Goal: Task Accomplishment & Management: Manage account settings

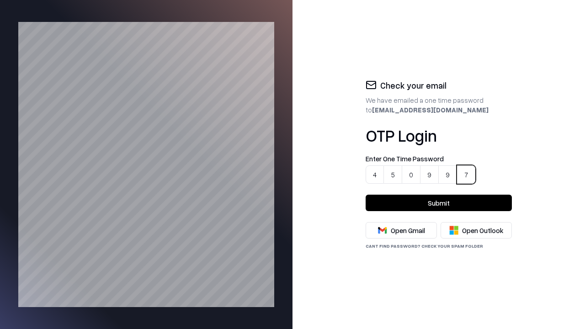
type input "******"
click at [439, 203] on button "Submit" at bounding box center [438, 203] width 146 height 16
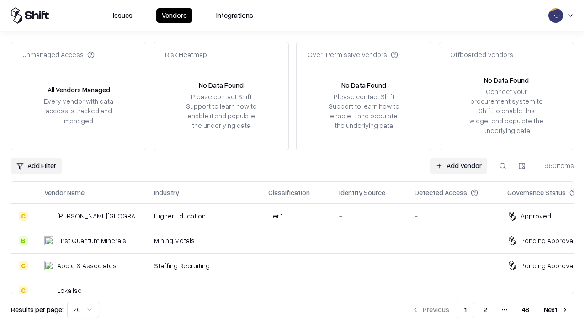
click at [459, 165] on link "Add Vendor" at bounding box center [458, 166] width 57 height 16
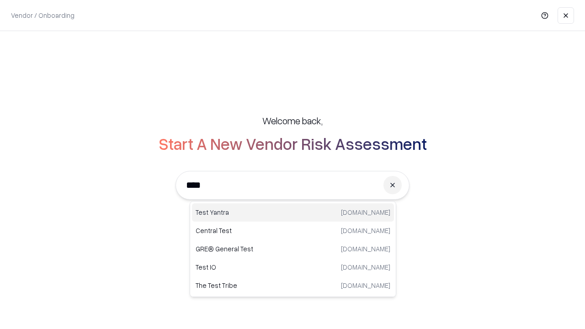
click at [293, 212] on div "Test Yantra [DOMAIN_NAME]" at bounding box center [293, 212] width 202 height 18
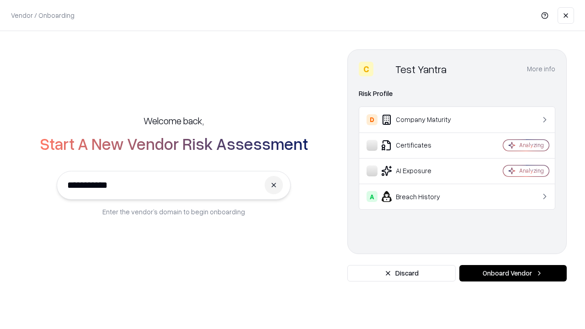
type input "**********"
click at [513, 273] on button "Onboard Vendor" at bounding box center [512, 273] width 107 height 16
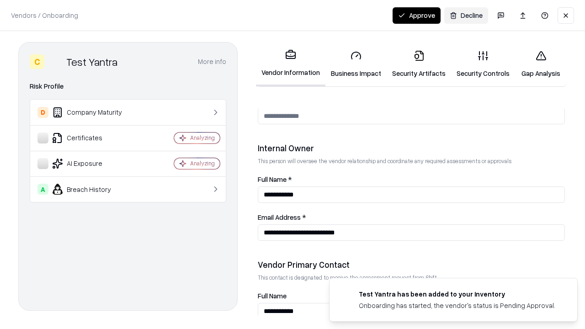
scroll to position [473, 0]
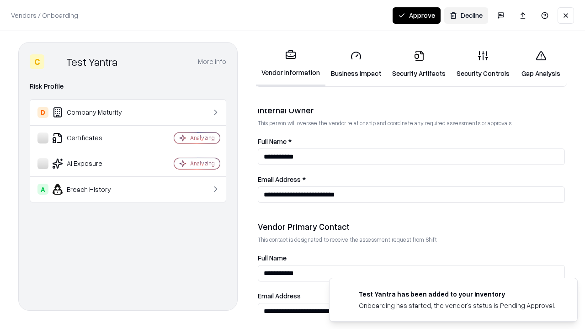
click at [353, 64] on link "Business Impact" at bounding box center [355, 64] width 61 height 42
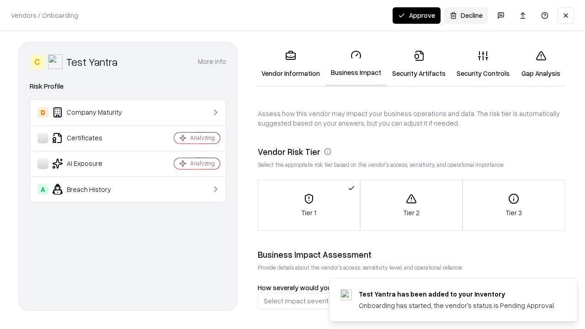
click at [417, 15] on button "Approve" at bounding box center [416, 15] width 48 height 16
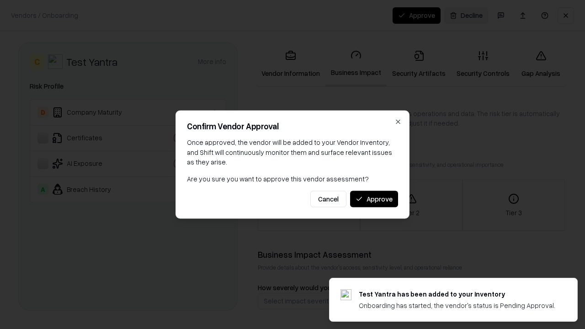
click at [374, 199] on button "Approve" at bounding box center [374, 198] width 48 height 16
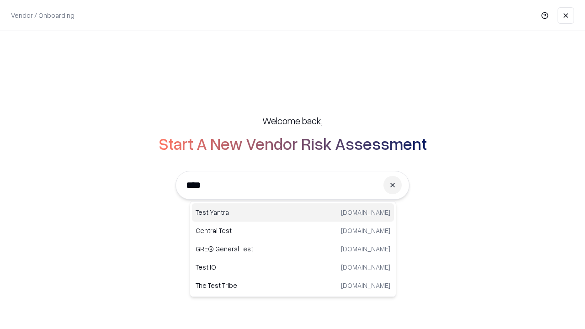
click at [293, 212] on div "Test Yantra testyantra.com" at bounding box center [293, 212] width 202 height 18
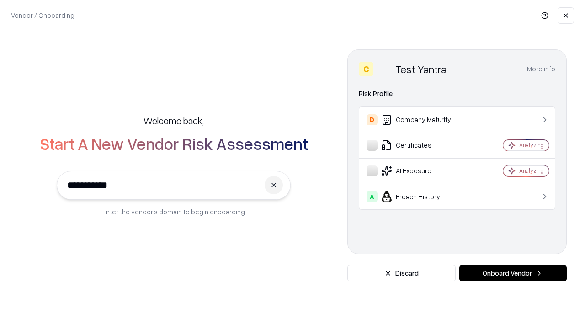
type input "**********"
click at [513, 273] on button "Onboard Vendor" at bounding box center [512, 273] width 107 height 16
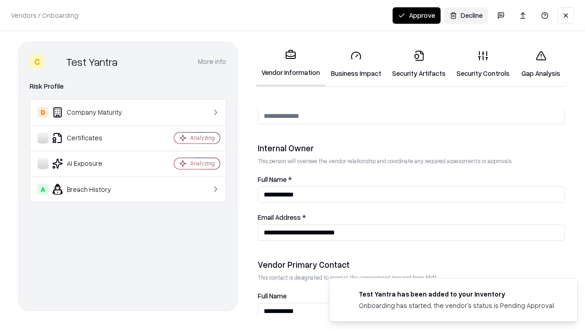
scroll to position [473, 0]
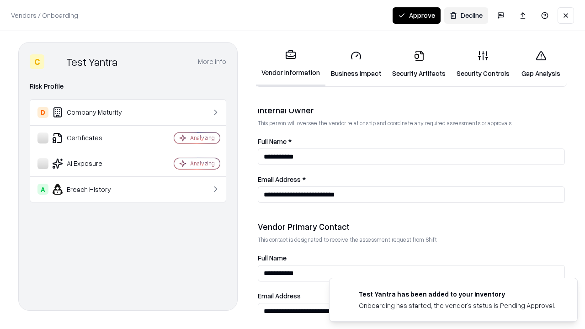
click at [353, 64] on link "Business Impact" at bounding box center [355, 64] width 61 height 42
click at [413, 64] on link "Security Artifacts" at bounding box center [418, 64] width 64 height 42
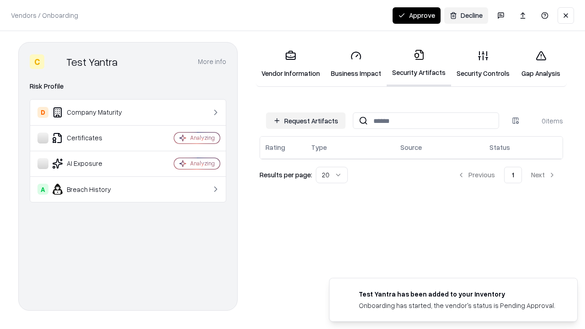
click at [307, 121] on button "Request Artifacts" at bounding box center [305, 120] width 79 height 16
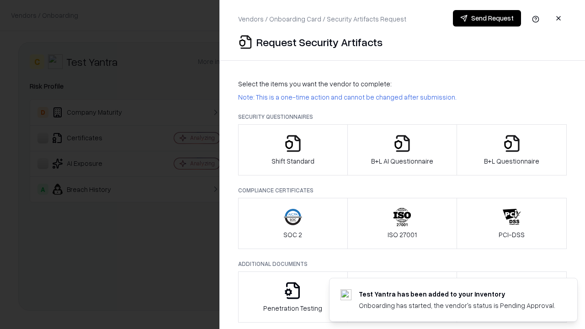
click at [292, 150] on icon "button" at bounding box center [293, 143] width 18 height 18
click at [487, 18] on button "Send Request" at bounding box center [487, 18] width 68 height 16
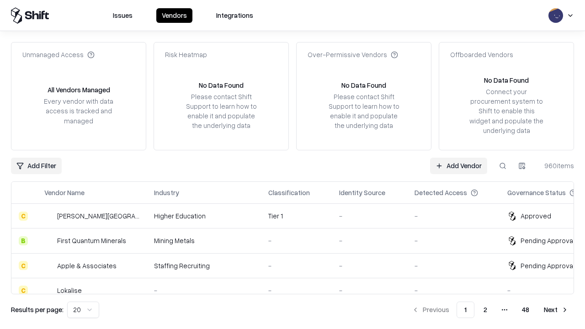
click at [503, 165] on button at bounding box center [502, 166] width 16 height 16
type input "**********"
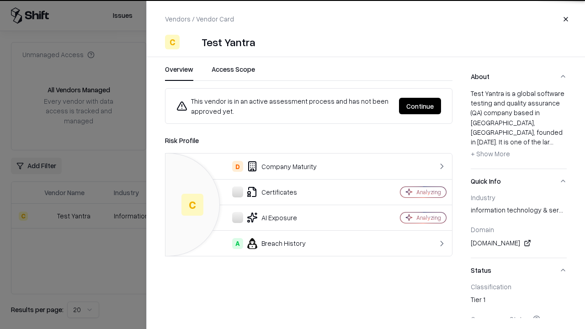
click at [420, 106] on button "Continue" at bounding box center [420, 106] width 42 height 16
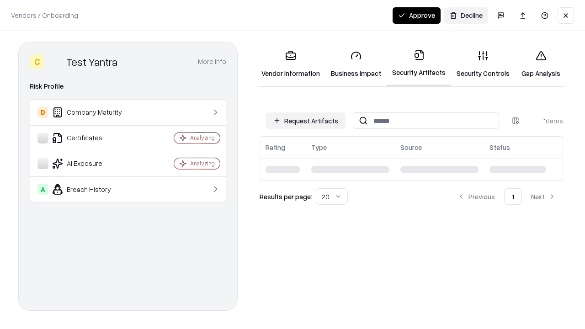
click at [417, 15] on button "Approve" at bounding box center [416, 15] width 48 height 16
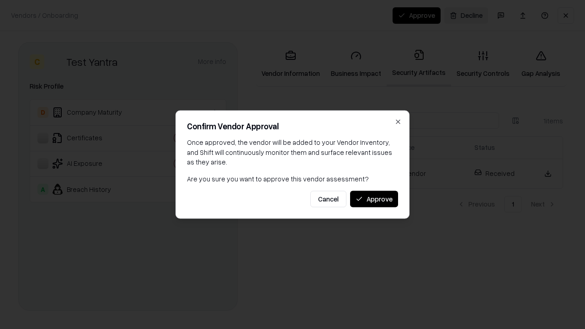
click at [374, 199] on button "Approve" at bounding box center [374, 198] width 48 height 16
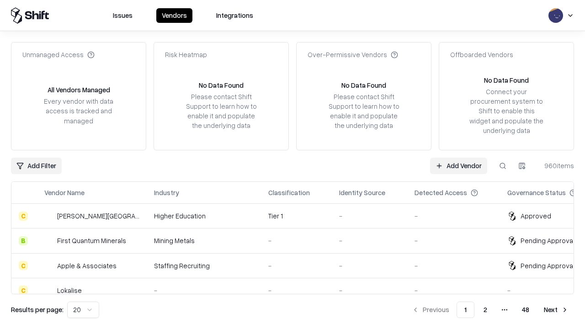
type input "**********"
click at [459, 165] on link "Add Vendor" at bounding box center [458, 166] width 57 height 16
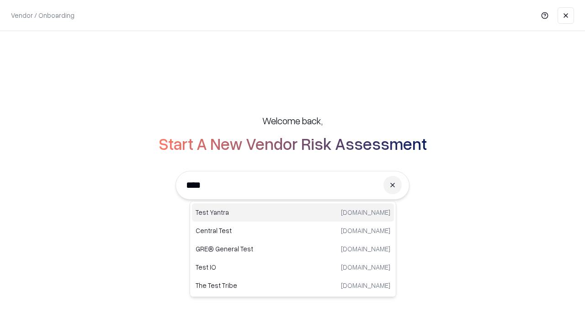
click at [293, 212] on div "Test Yantra [DOMAIN_NAME]" at bounding box center [293, 212] width 202 height 18
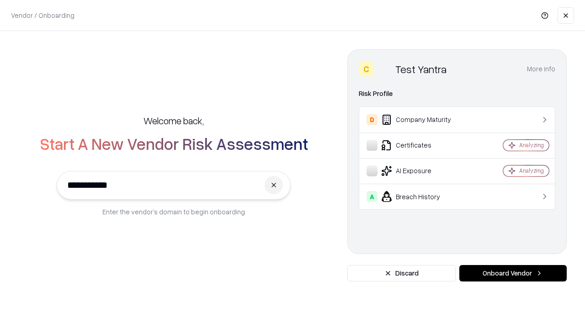
type input "**********"
click at [513, 273] on button "Onboard Vendor" at bounding box center [512, 273] width 107 height 16
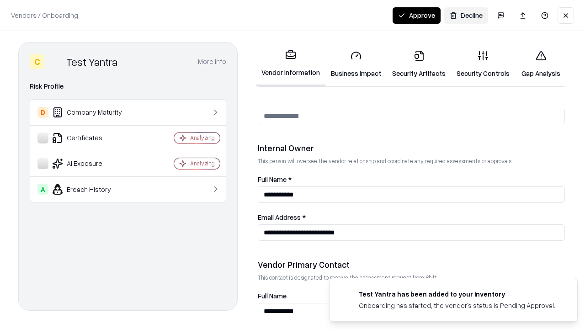
scroll to position [473, 0]
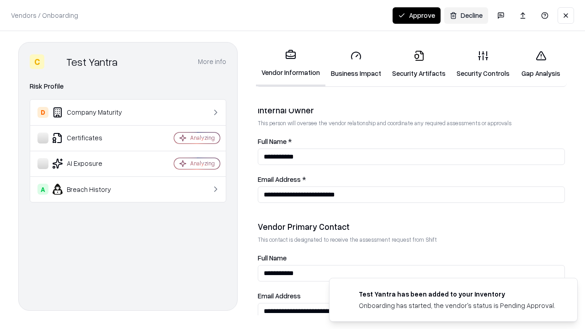
click at [353, 64] on link "Business Impact" at bounding box center [355, 64] width 61 height 42
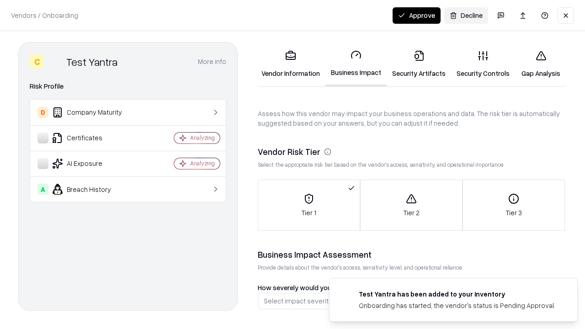
click at [413, 64] on link "Security Artifacts" at bounding box center [418, 64] width 64 height 42
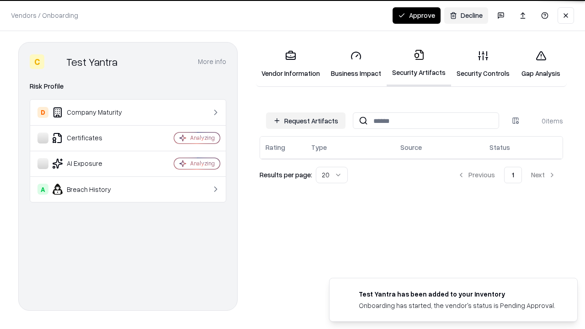
click at [307, 121] on button "Request Artifacts" at bounding box center [305, 120] width 79 height 16
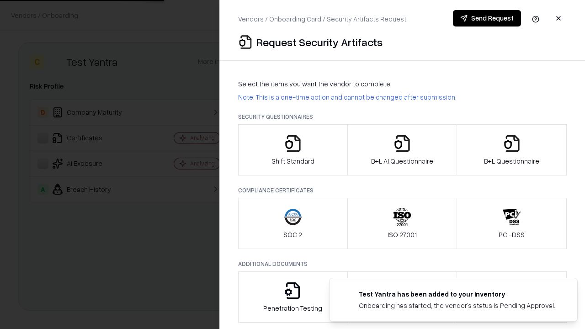
click at [292, 150] on icon "button" at bounding box center [293, 143] width 18 height 18
click at [487, 18] on button "Send Request" at bounding box center [487, 18] width 68 height 16
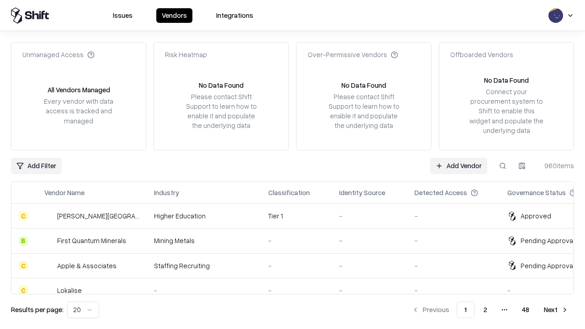
click at [503, 165] on button at bounding box center [502, 166] width 16 height 16
type input "**********"
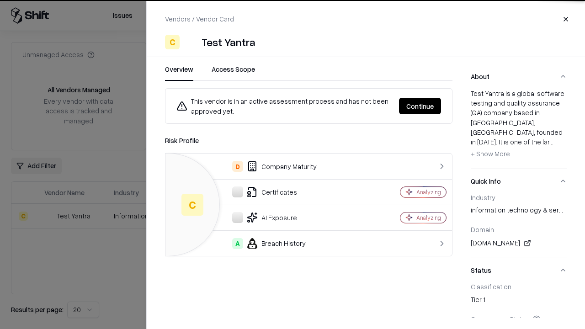
click at [420, 106] on button "Continue" at bounding box center [420, 106] width 42 height 16
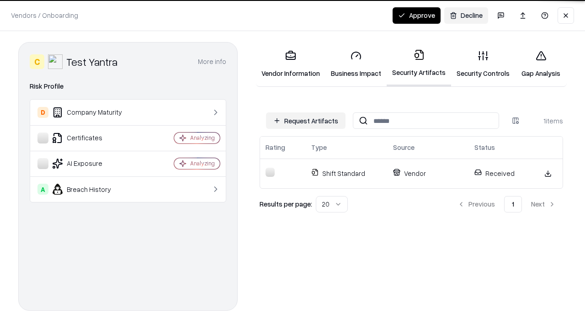
click at [476, 64] on link "Security Controls" at bounding box center [483, 64] width 64 height 42
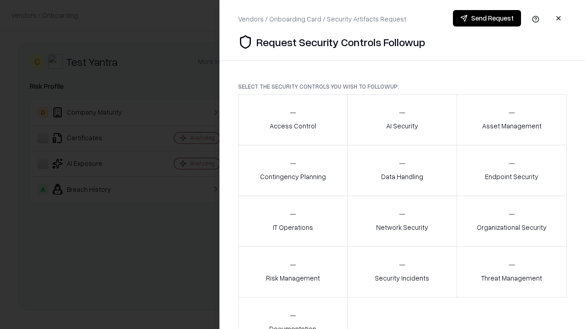
click at [292, 120] on div "Access Control" at bounding box center [293, 119] width 47 height 22
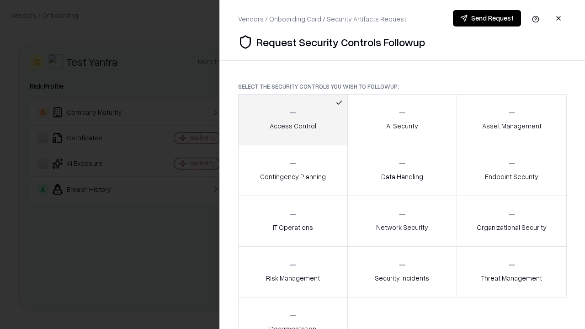
click at [487, 18] on button "Send Request" at bounding box center [487, 18] width 68 height 16
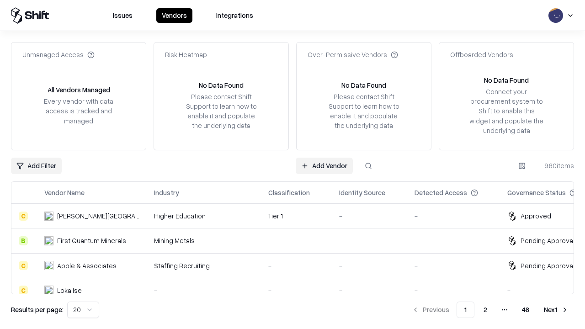
type input "**********"
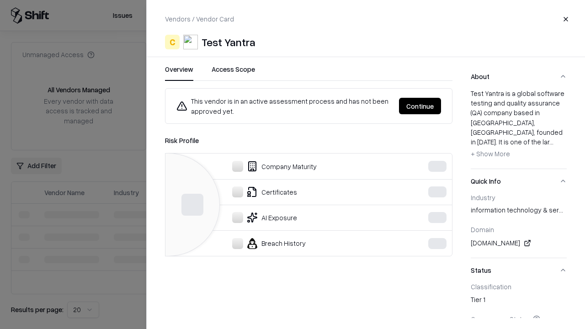
click at [420, 106] on button "Continue" at bounding box center [420, 106] width 42 height 16
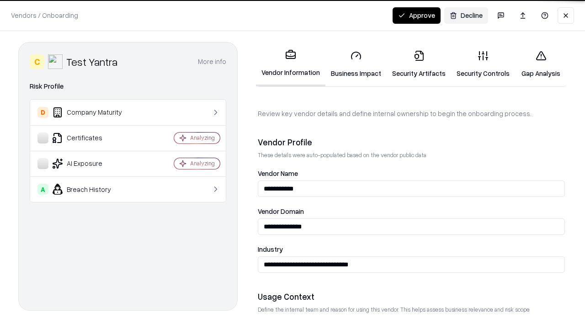
click at [417, 15] on button "Approve" at bounding box center [416, 15] width 48 height 16
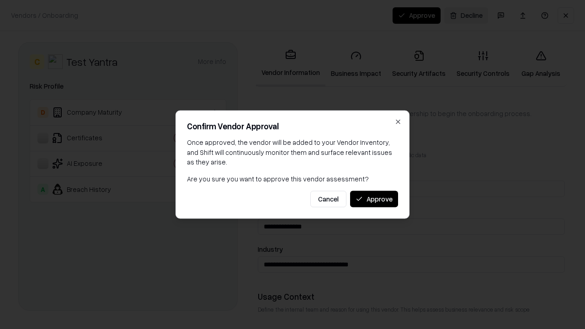
click at [374, 199] on button "Approve" at bounding box center [374, 198] width 48 height 16
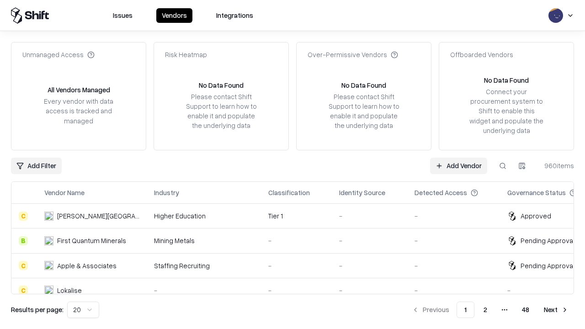
type input "**********"
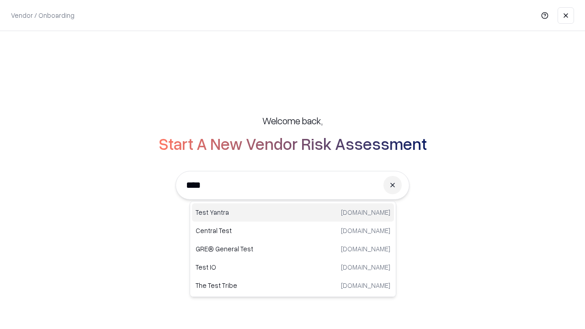
click at [293, 212] on div "Test Yantra [DOMAIN_NAME]" at bounding box center [293, 212] width 202 height 18
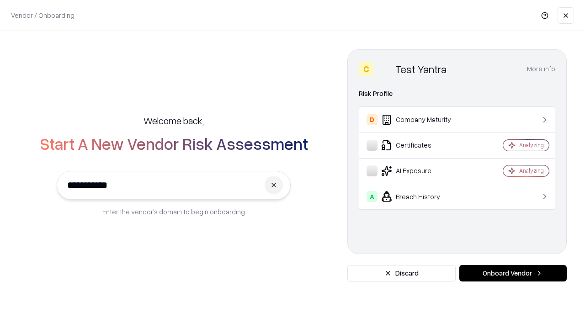
type input "**********"
click at [513, 273] on button "Onboard Vendor" at bounding box center [512, 273] width 107 height 16
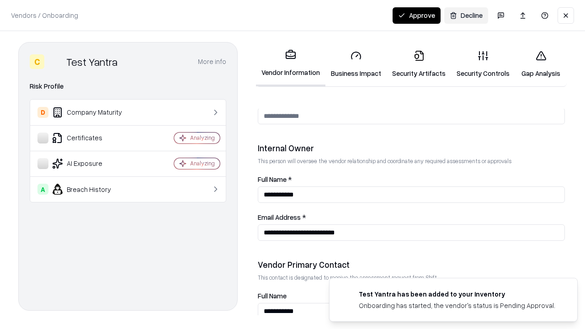
scroll to position [473, 0]
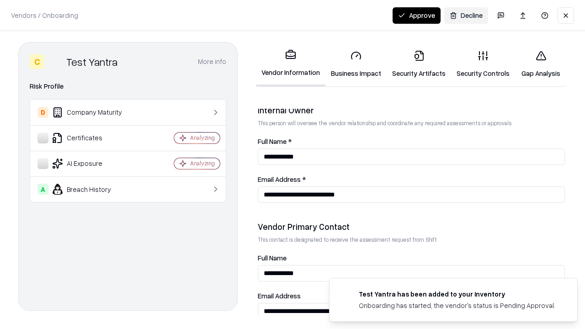
click at [413, 64] on link "Security Artifacts" at bounding box center [418, 64] width 64 height 42
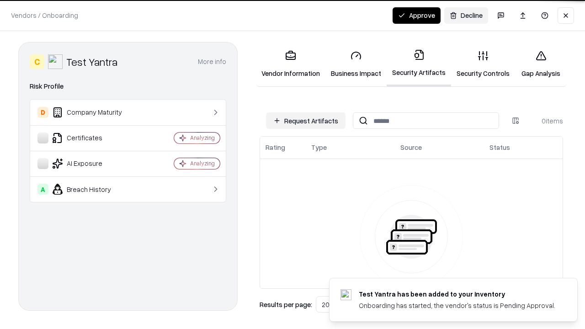
click at [307, 121] on button "Request Artifacts" at bounding box center [305, 120] width 79 height 16
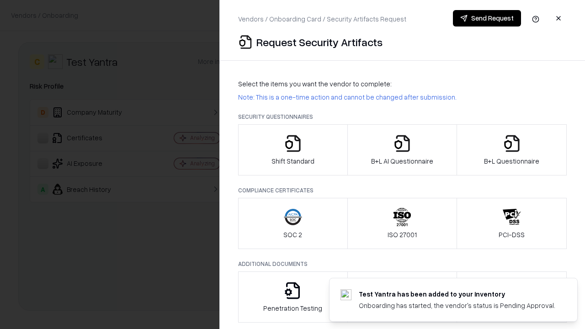
click at [511, 150] on icon "button" at bounding box center [512, 143] width 18 height 18
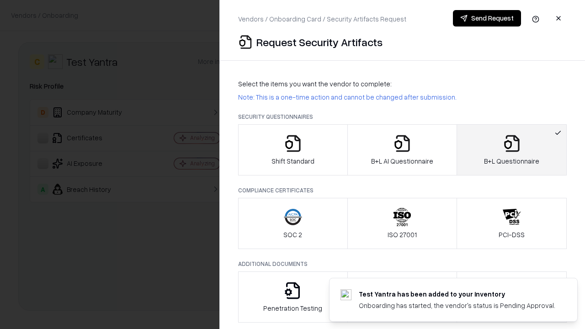
click at [402, 150] on icon "button" at bounding box center [402, 143] width 18 height 18
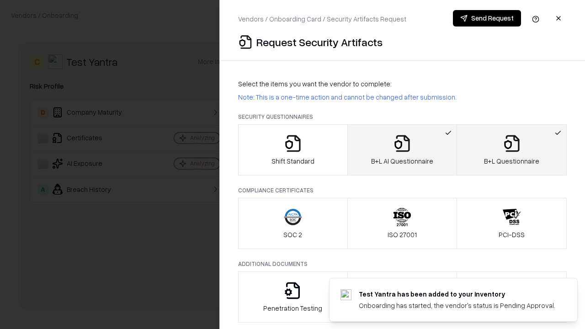
click at [487, 18] on button "Send Request" at bounding box center [487, 18] width 68 height 16
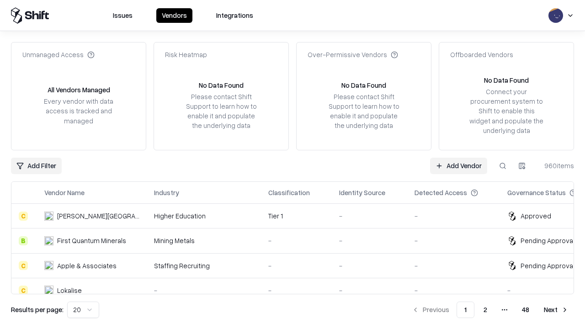
click at [503, 165] on button at bounding box center [502, 166] width 16 height 16
type input "**********"
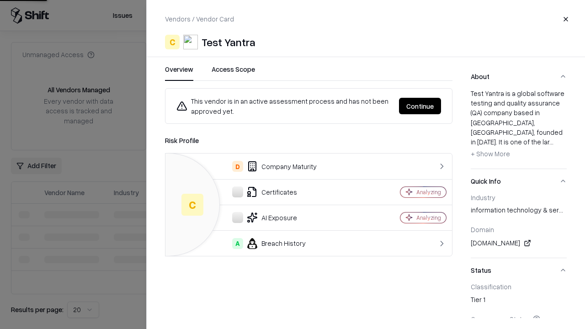
click at [420, 106] on button "Continue" at bounding box center [420, 106] width 42 height 16
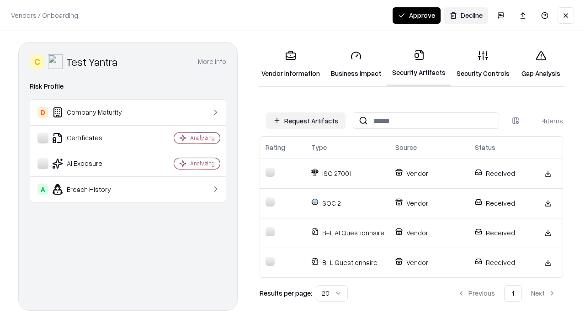
click at [417, 15] on button "Approve" at bounding box center [416, 15] width 48 height 16
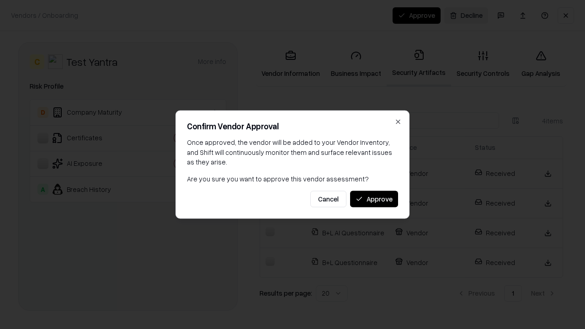
click at [374, 199] on button "Approve" at bounding box center [374, 198] width 48 height 16
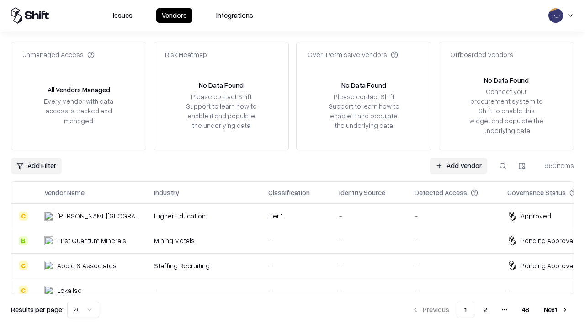
type input "**********"
